Goal: Find contact information: Find contact information

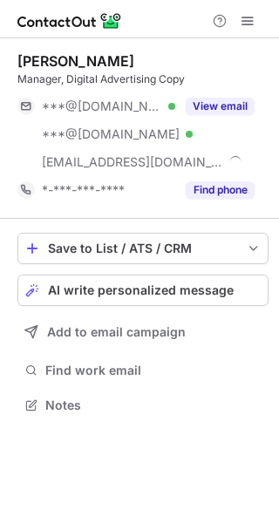
scroll to position [393, 279]
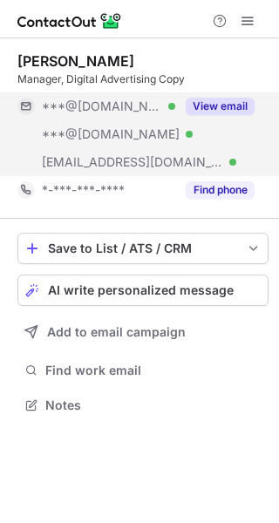
click at [210, 94] on div "View email" at bounding box center [214, 106] width 79 height 28
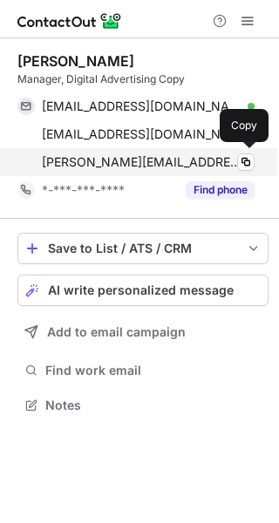
click at [117, 167] on span "karen_garcia@homedepot.com" at bounding box center [142, 162] width 200 height 16
